Goal: Transaction & Acquisition: Download file/media

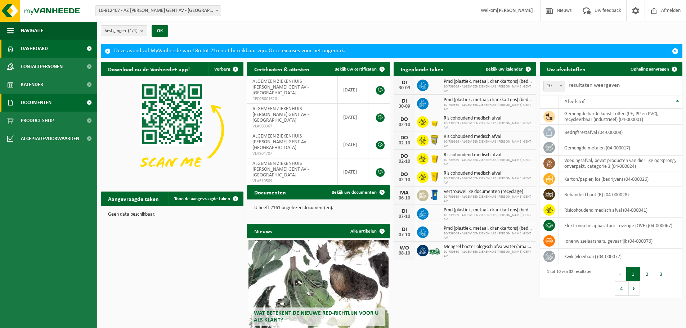
click at [41, 100] on span "Documenten" at bounding box center [36, 103] width 31 height 18
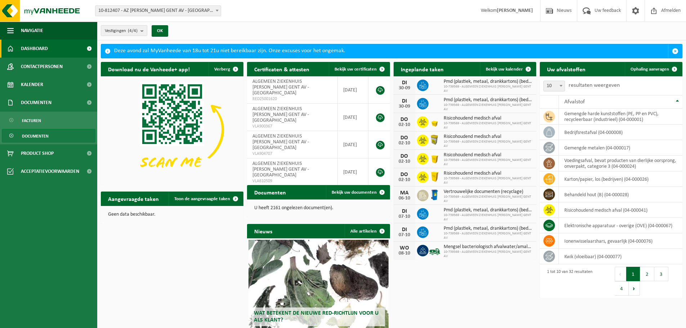
click at [50, 136] on link "Documenten" at bounding box center [49, 136] width 94 height 14
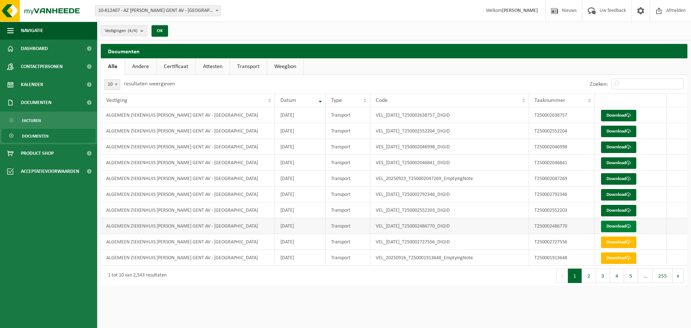
click at [610, 225] on link "Download" at bounding box center [618, 227] width 35 height 12
click at [607, 215] on link "Download" at bounding box center [618, 211] width 35 height 12
click at [614, 194] on link "Download" at bounding box center [618, 195] width 35 height 12
click at [594, 277] on button "2" at bounding box center [589, 276] width 14 height 14
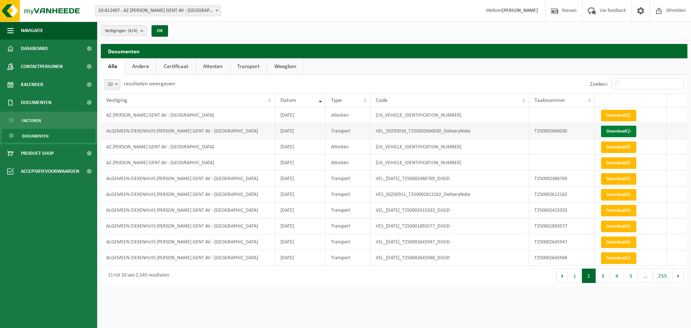
click at [630, 129] on link "Download" at bounding box center [618, 132] width 35 height 12
click at [601, 278] on button "3" at bounding box center [603, 276] width 14 height 14
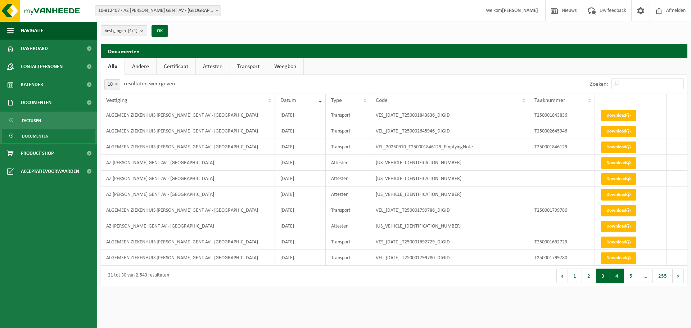
click at [617, 279] on button "4" at bounding box center [617, 276] width 14 height 14
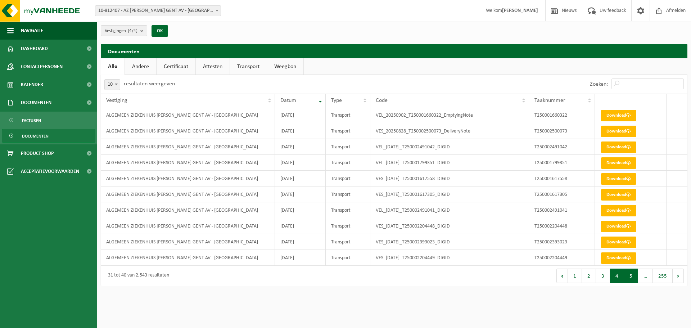
click at [628, 279] on button "5" at bounding box center [631, 276] width 14 height 14
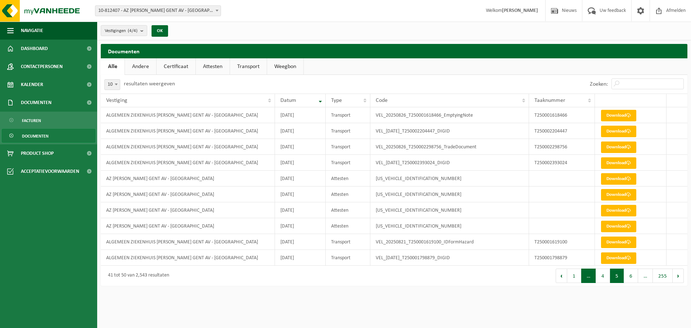
click at [588, 280] on span "…" at bounding box center [588, 276] width 15 height 14
click at [573, 278] on button "1" at bounding box center [574, 276] width 14 height 14
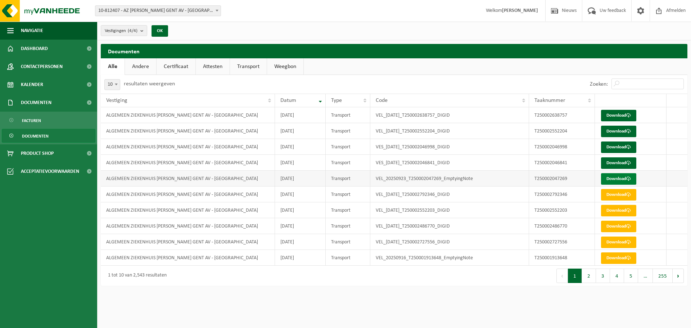
click at [614, 179] on link "Download" at bounding box center [618, 179] width 35 height 12
click at [613, 163] on link "Download" at bounding box center [618, 163] width 35 height 12
click at [616, 147] on link "Download" at bounding box center [618, 147] width 35 height 12
click at [617, 132] on link "Download" at bounding box center [618, 132] width 35 height 12
click at [626, 131] on link "Download" at bounding box center [618, 132] width 35 height 12
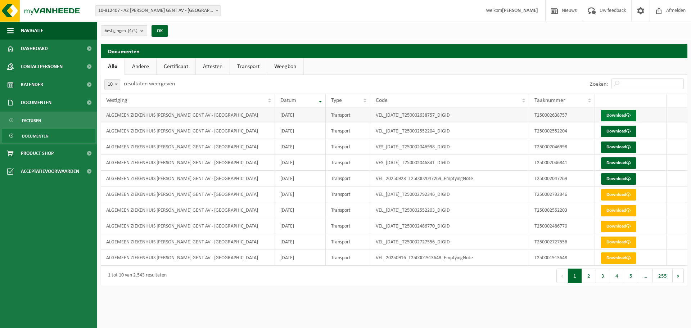
click at [624, 112] on link "Download" at bounding box center [618, 116] width 35 height 12
click at [590, 273] on button "2" at bounding box center [589, 276] width 14 height 14
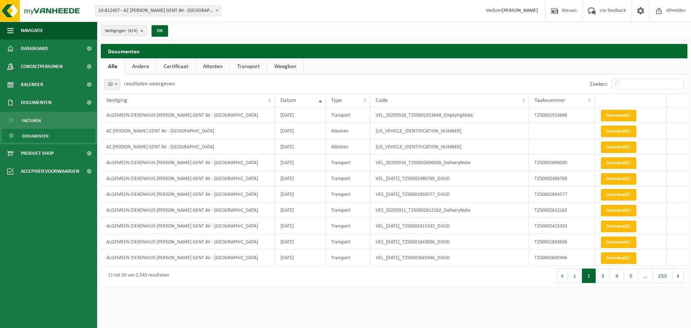
click at [575, 279] on button "1" at bounding box center [575, 276] width 14 height 14
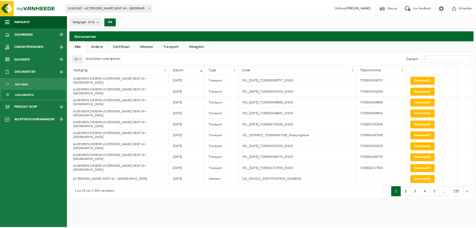
scroll to position [123, 0]
